Goal: Find specific page/section: Find specific page/section

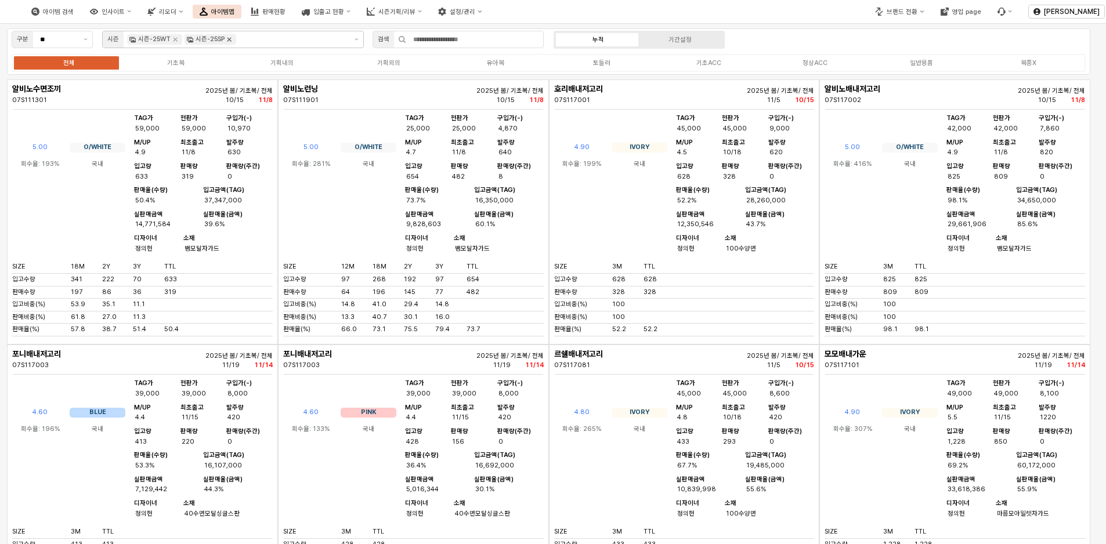
click at [231, 41] on icon "Remove 시즌-25SP" at bounding box center [229, 39] width 9 height 9
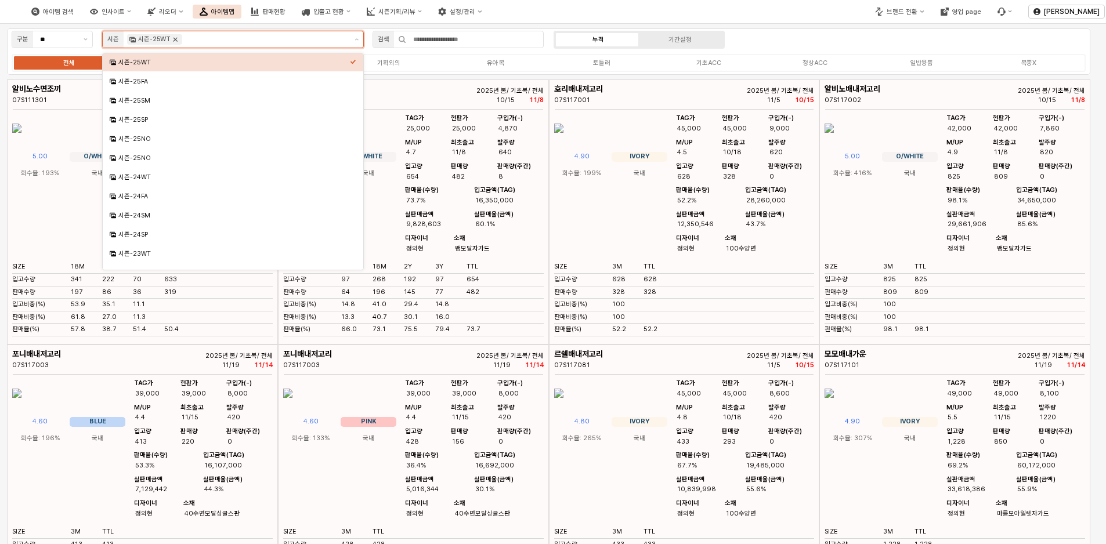
click at [172, 37] on icon "Remove 시즌-25WT" at bounding box center [175, 39] width 9 height 9
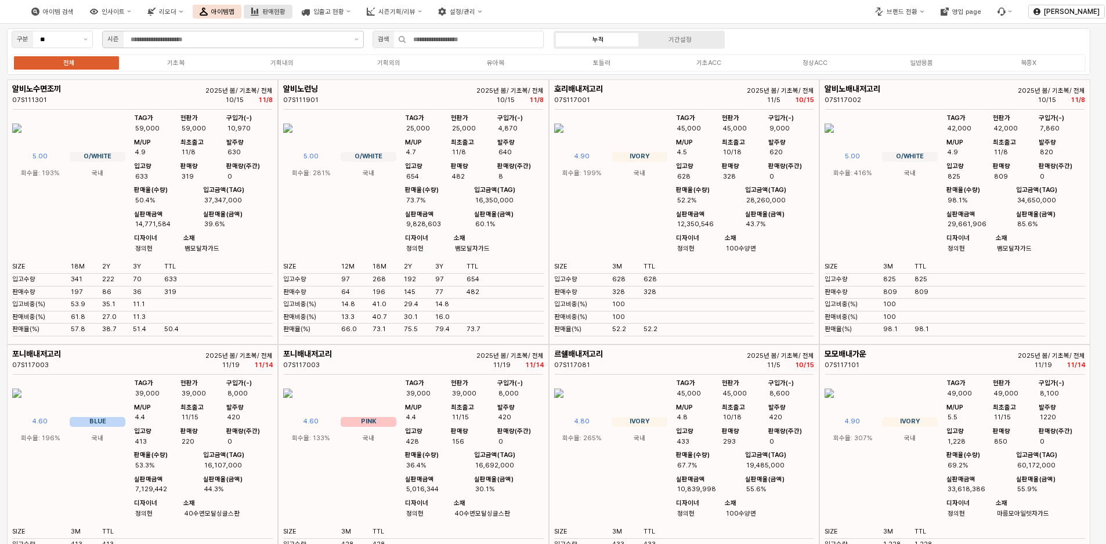
click at [285, 10] on div "판매현황" at bounding box center [273, 12] width 23 height 8
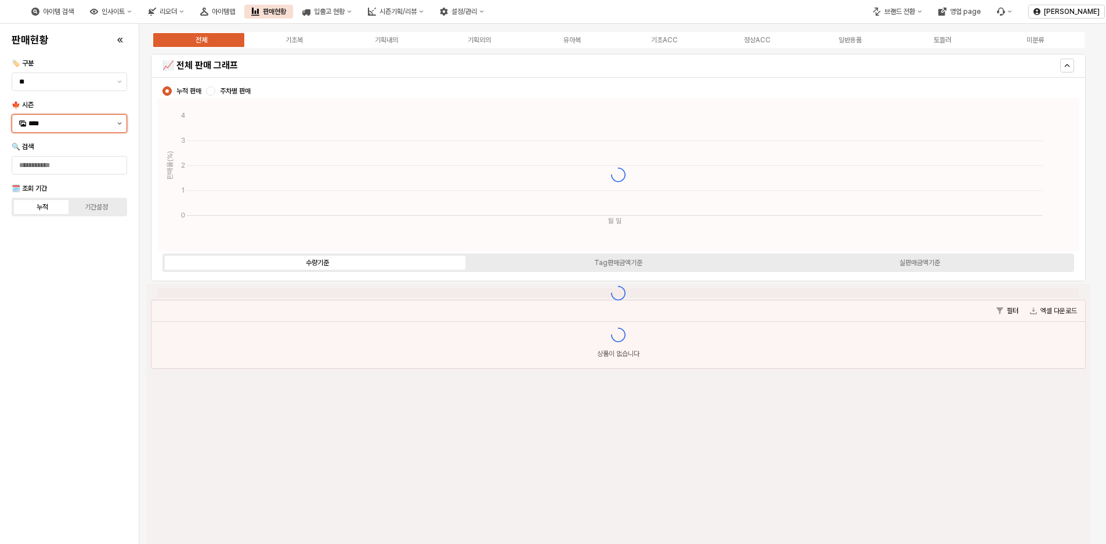
click at [121, 124] on icon "제안 사항 표시" at bounding box center [120, 123] width 4 height 2
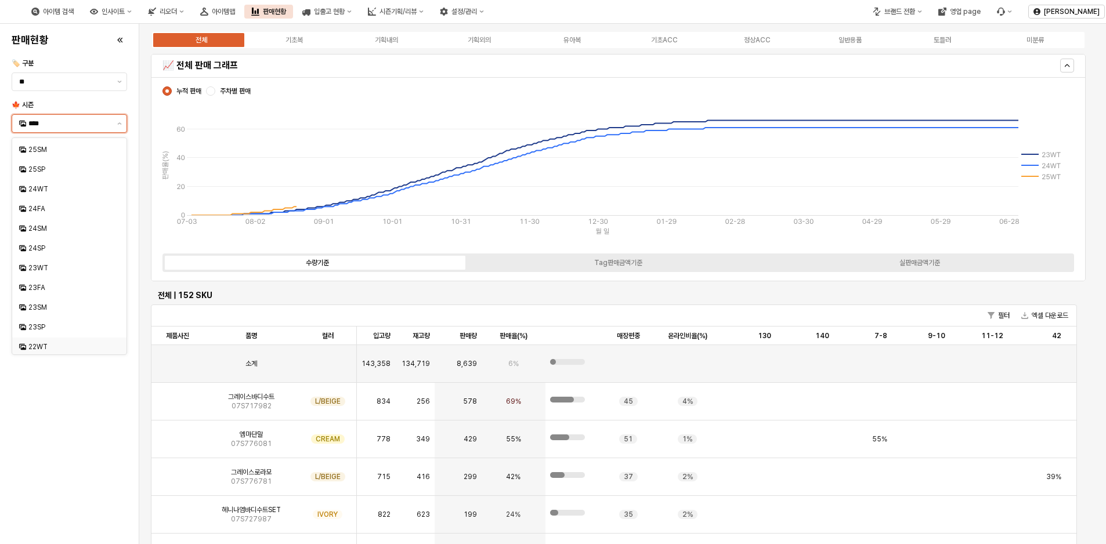
scroll to position [118, 0]
click at [55, 263] on div "23WT" at bounding box center [70, 266] width 84 height 9
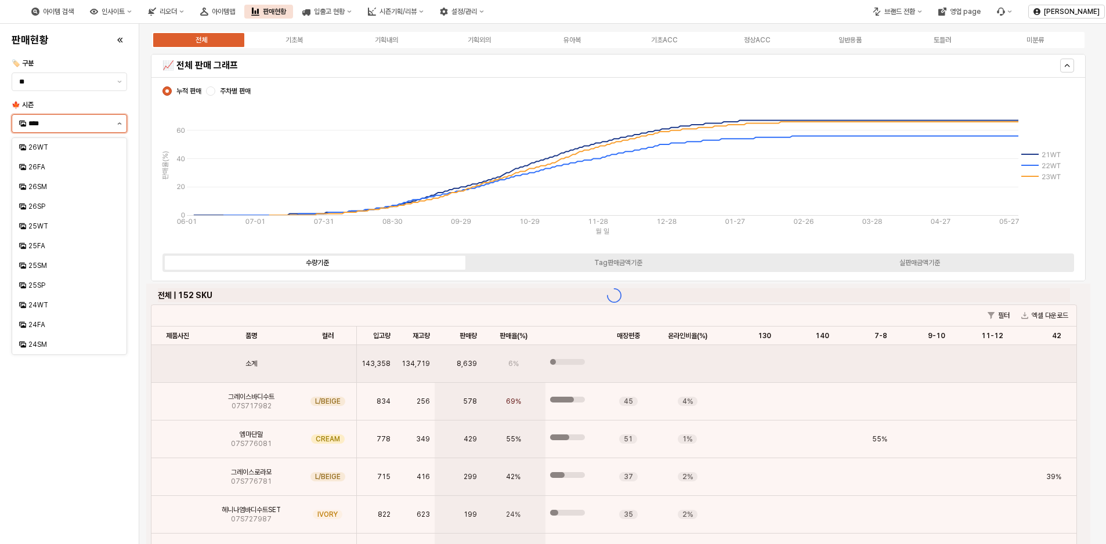
click at [120, 125] on button "제안 사항 표시" at bounding box center [120, 123] width 14 height 17
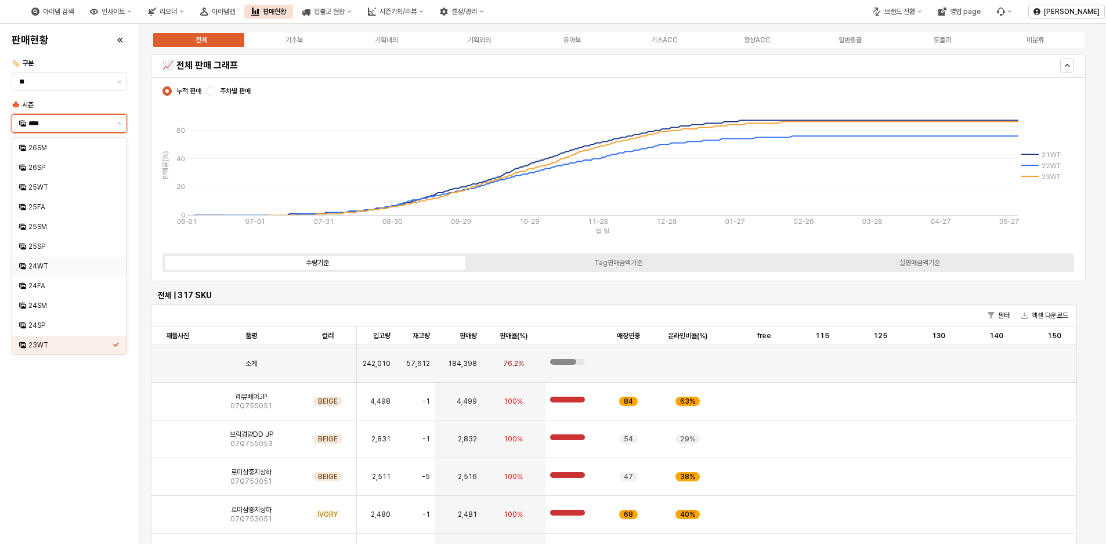
click at [66, 258] on div "24WT" at bounding box center [69, 266] width 114 height 19
type input "****"
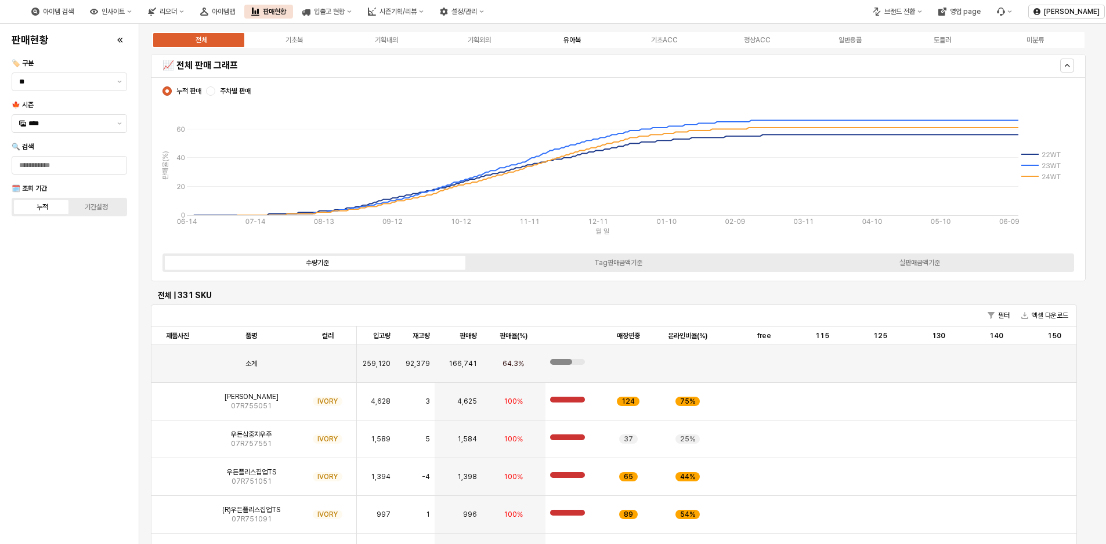
click at [574, 39] on div "유아복" at bounding box center [571, 40] width 17 height 8
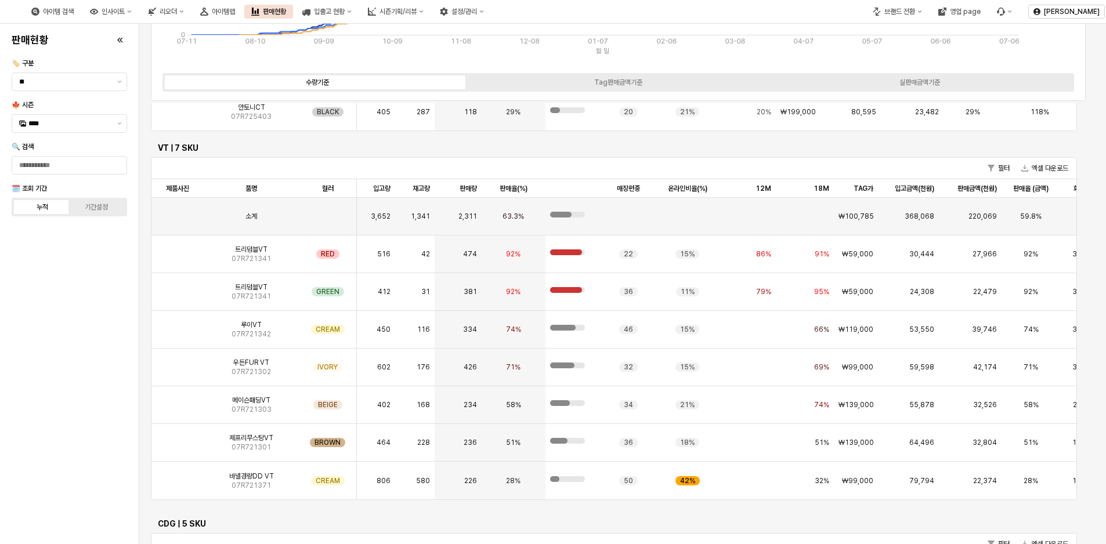
scroll to position [1168, 0]
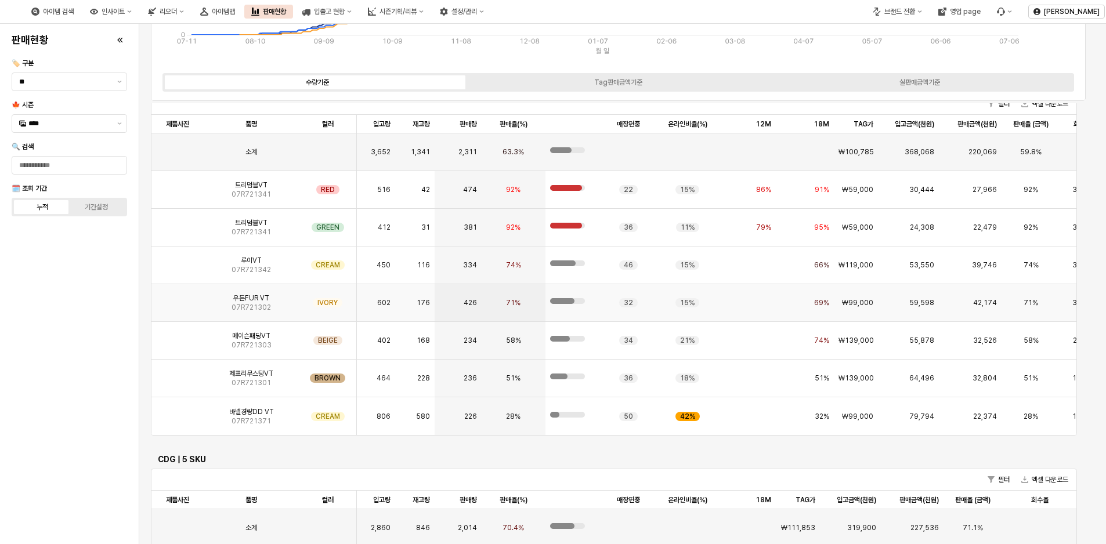
click at [178, 298] on img "App Frame" at bounding box center [178, 298] width 0 height 0
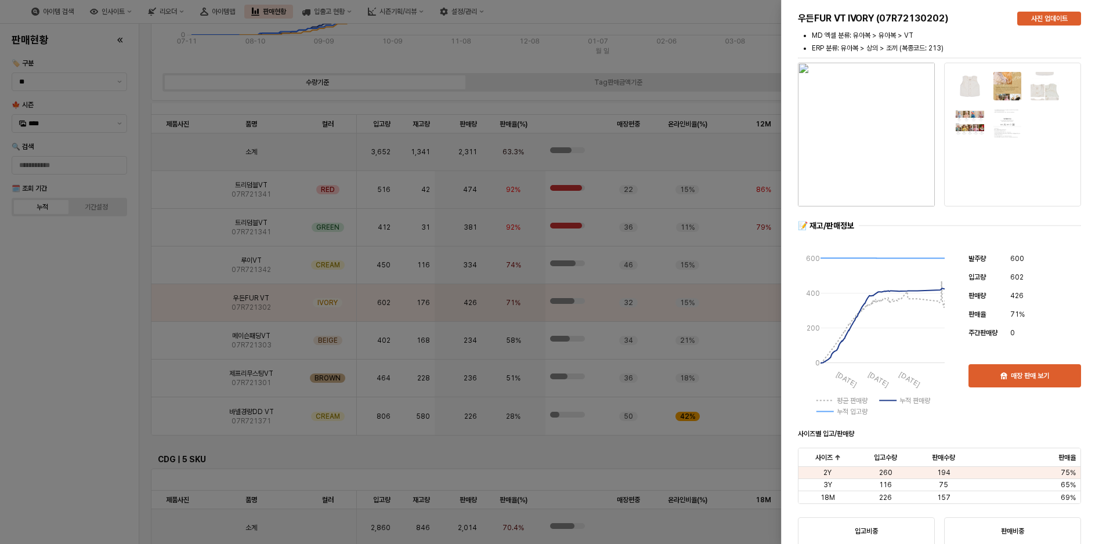
click at [857, 131] on img "button" at bounding box center [866, 135] width 137 height 144
click at [78, 332] on div at bounding box center [553, 272] width 1106 height 544
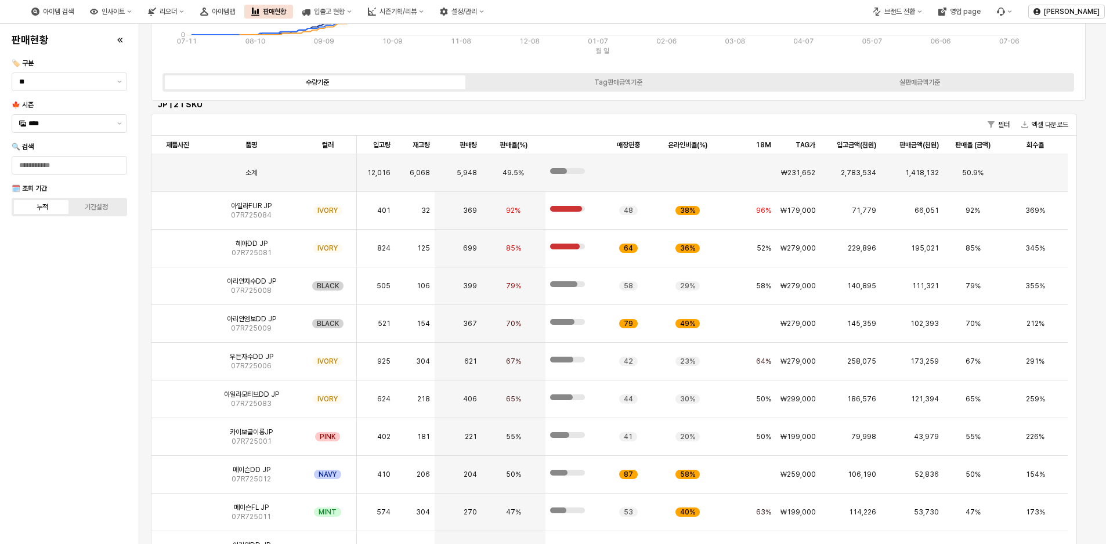
scroll to position [0, 0]
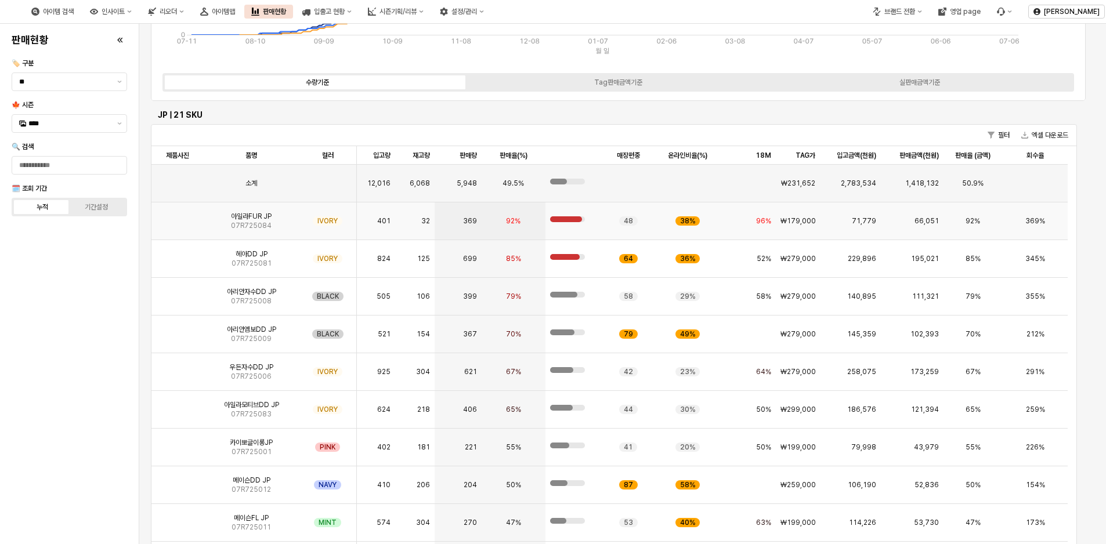
click at [259, 226] on span "07R725084" at bounding box center [251, 225] width 41 height 9
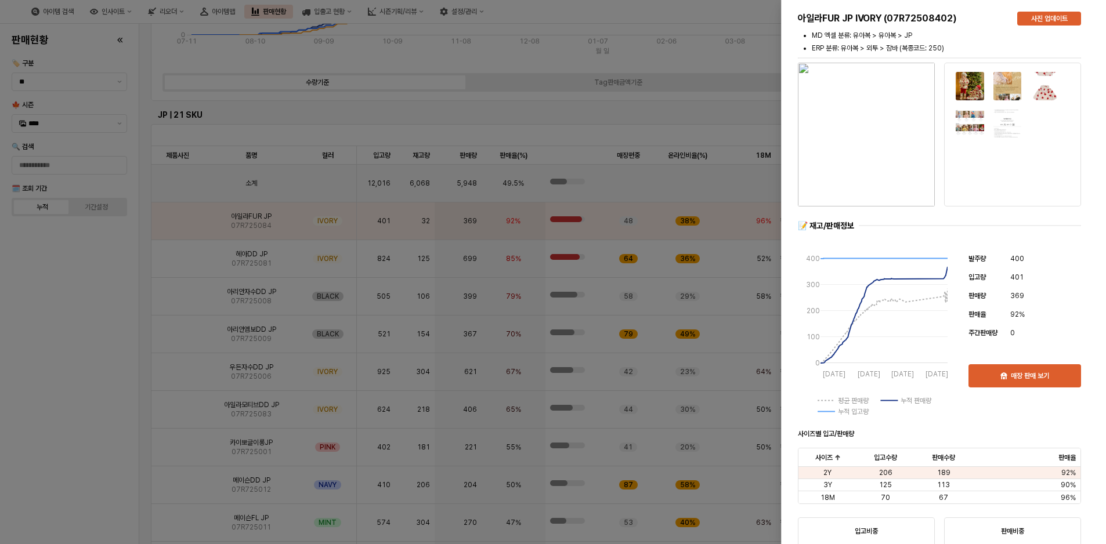
click at [179, 266] on div at bounding box center [553, 272] width 1106 height 544
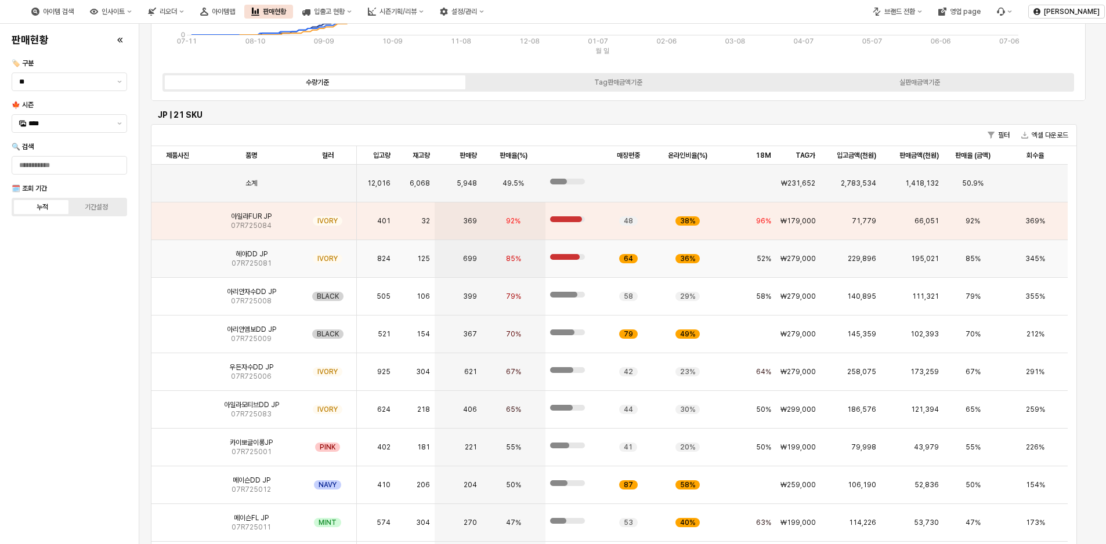
click at [178, 254] on img "App Frame" at bounding box center [178, 254] width 0 height 0
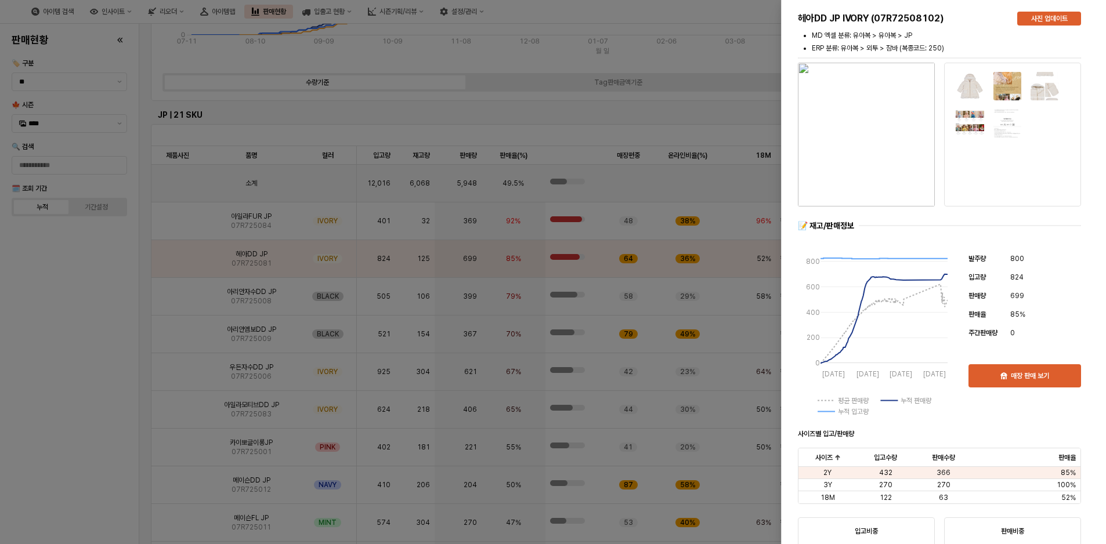
click at [888, 129] on img "button" at bounding box center [866, 135] width 137 height 144
